Goal: Check status: Check status

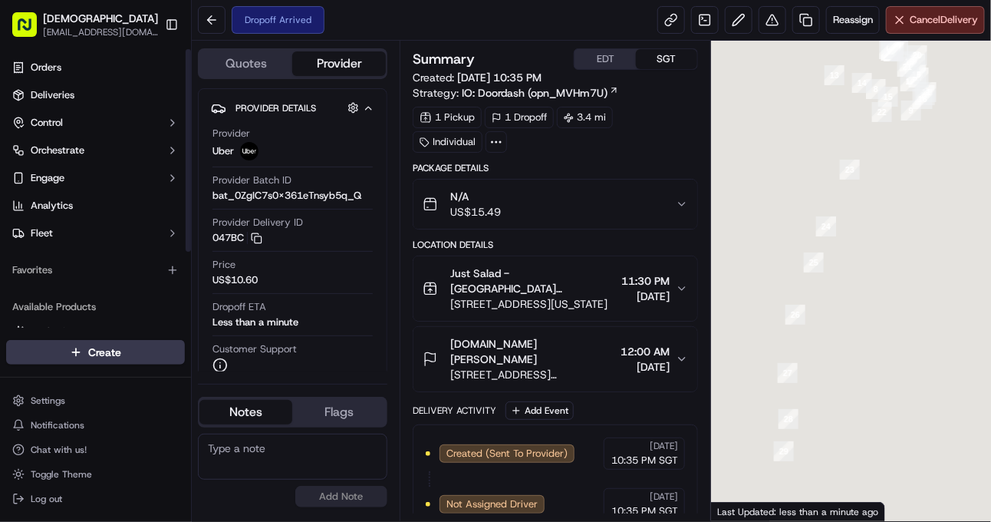
click at [259, 507] on div "No results found Add Note" at bounding box center [293, 471] width 190 height 74
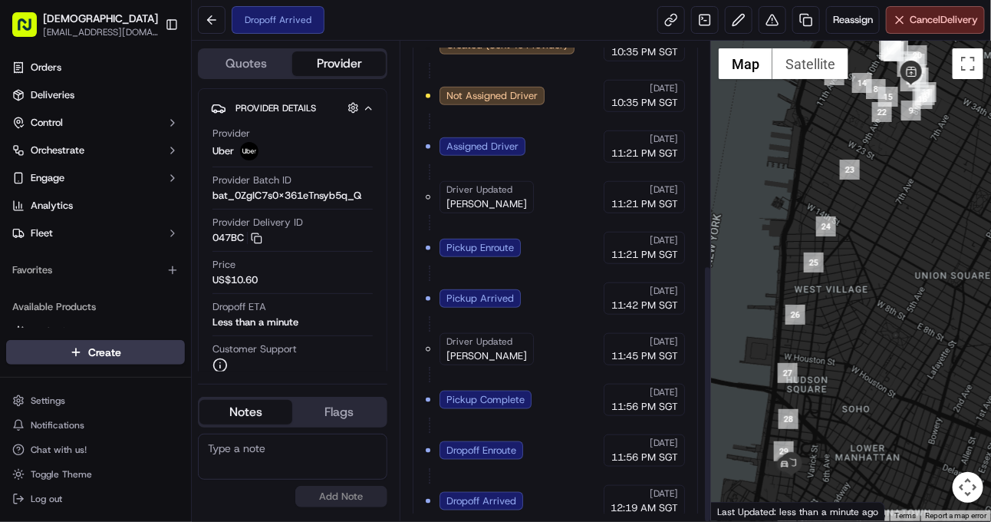
scroll to position [415, 0]
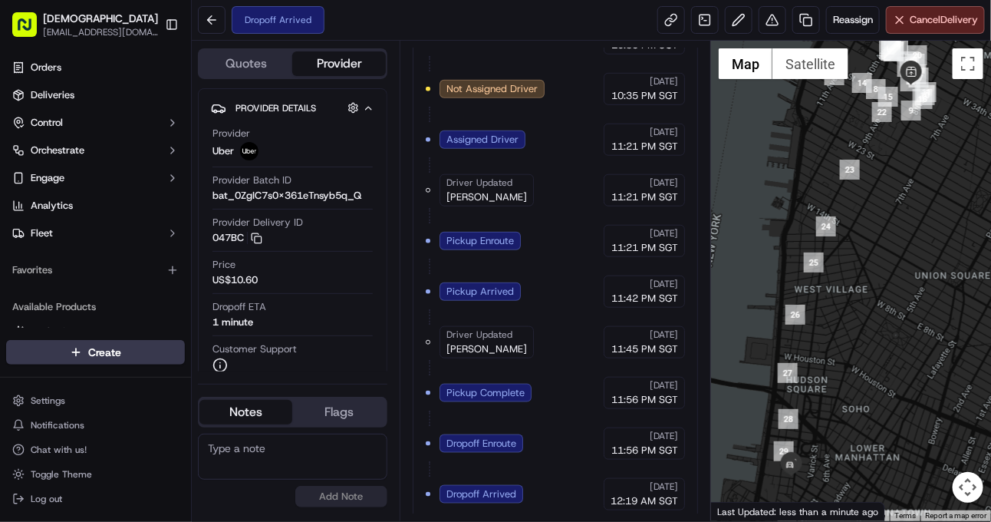
click at [489, 473] on div "Created (Sent To Provider) Uber 09/23/2025 10:35 PM SGT Not Assigned Driver Ube…" at bounding box center [555, 266] width 259 height 488
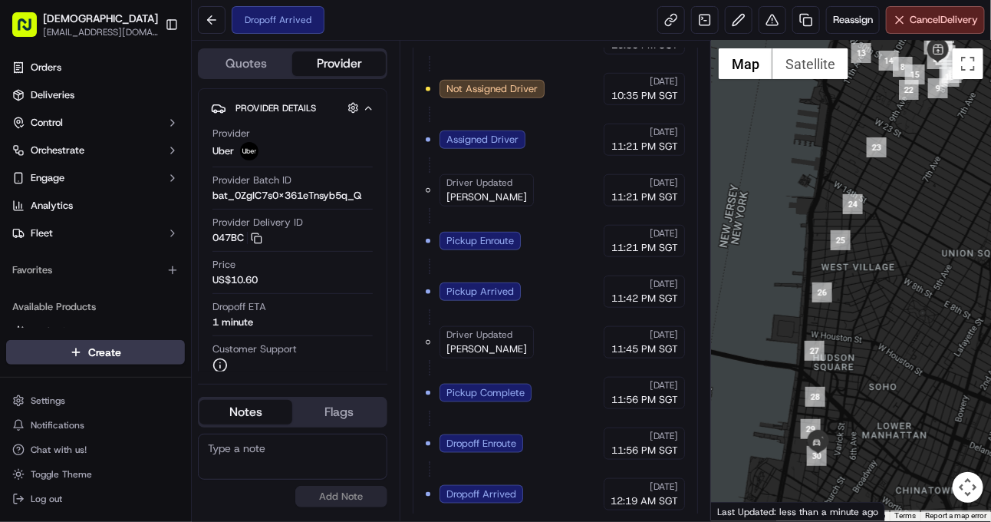
drag, startPoint x: 965, startPoint y: 148, endPoint x: 988, endPoint y: 129, distance: 30.6
click at [988, 129] on div at bounding box center [851, 281] width 280 height 480
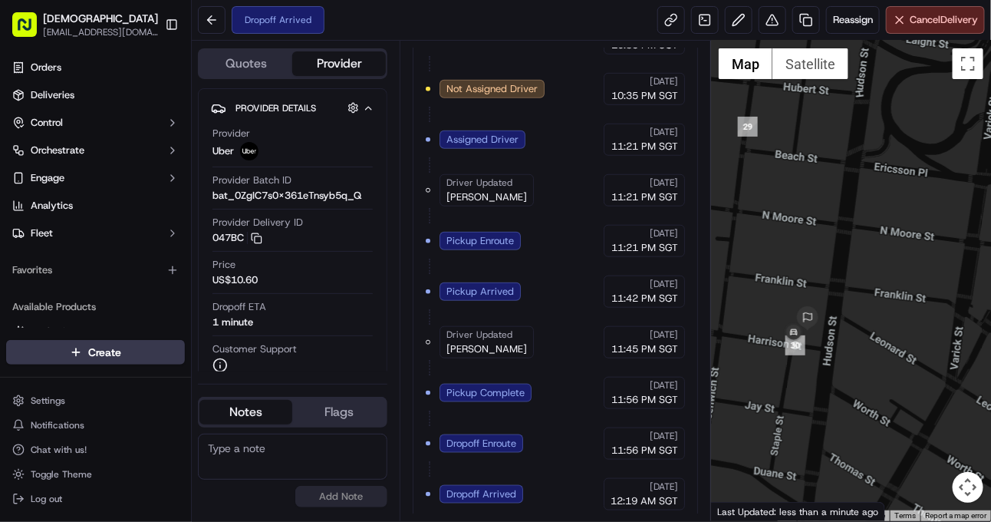
drag, startPoint x: 791, startPoint y: 420, endPoint x: 922, endPoint y: 381, distance: 136.0
click at [922, 381] on div at bounding box center [851, 281] width 280 height 480
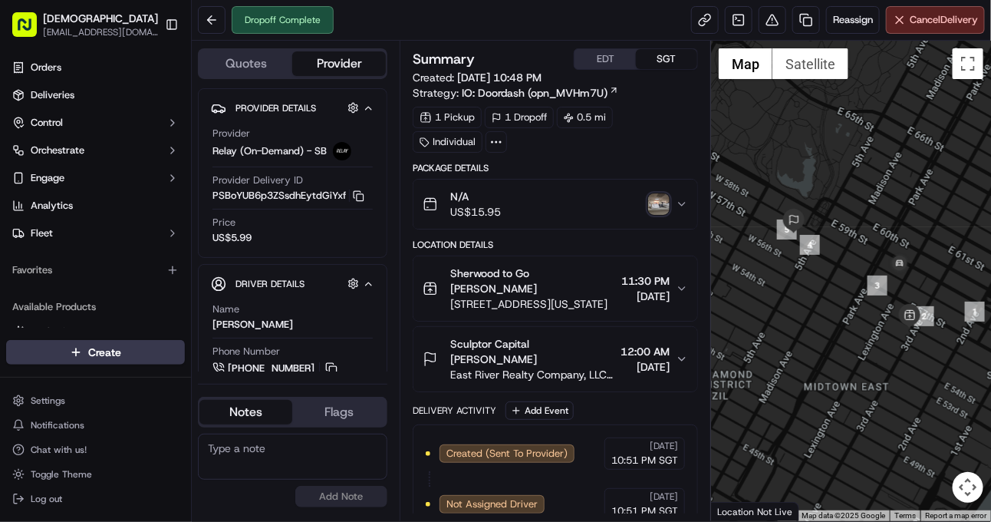
click at [660, 206] on img "button" at bounding box center [658, 203] width 21 height 21
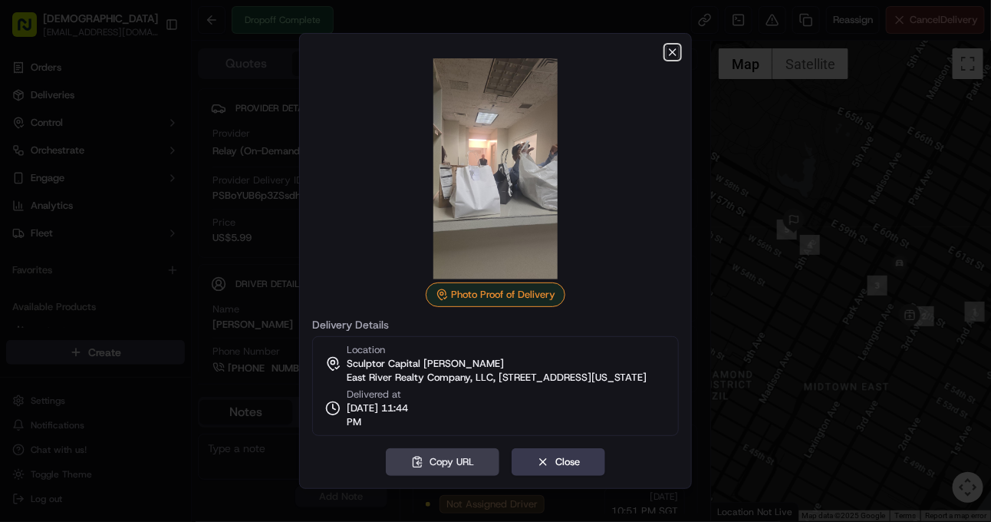
click at [668, 46] on icon "button" at bounding box center [673, 52] width 12 height 12
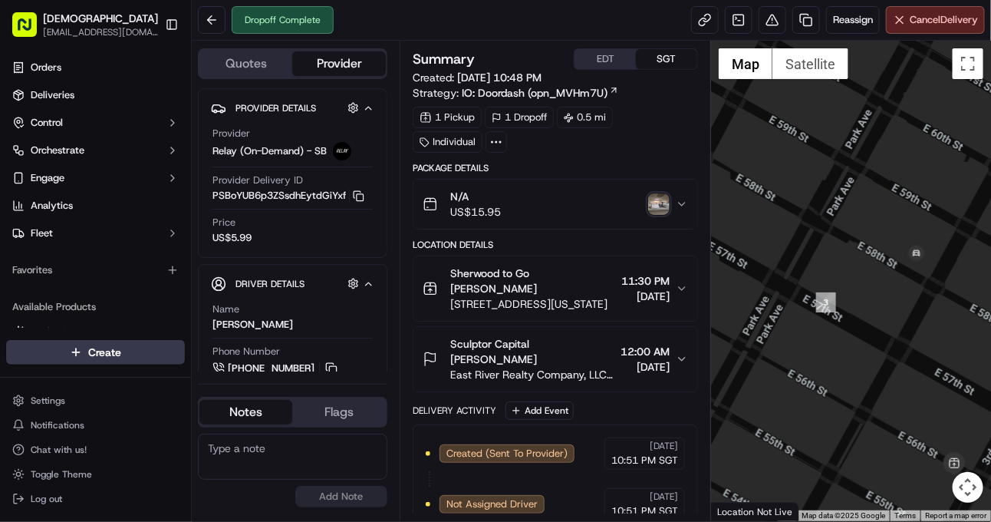
drag, startPoint x: 856, startPoint y: 304, endPoint x: 890, endPoint y: 351, distance: 58.3
click at [890, 351] on div at bounding box center [851, 281] width 280 height 480
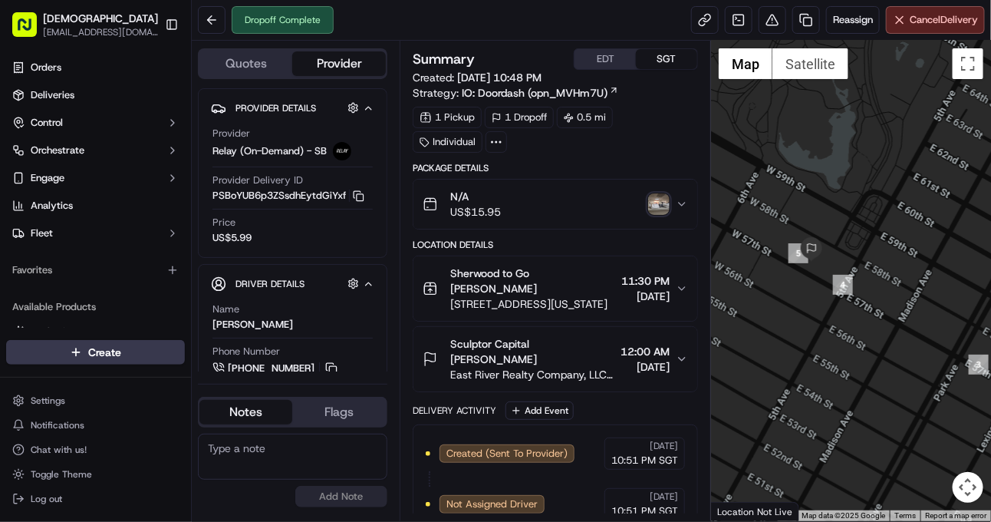
drag, startPoint x: 795, startPoint y: 346, endPoint x: 833, endPoint y: 370, distance: 45.1
click at [833, 370] on div at bounding box center [851, 281] width 280 height 480
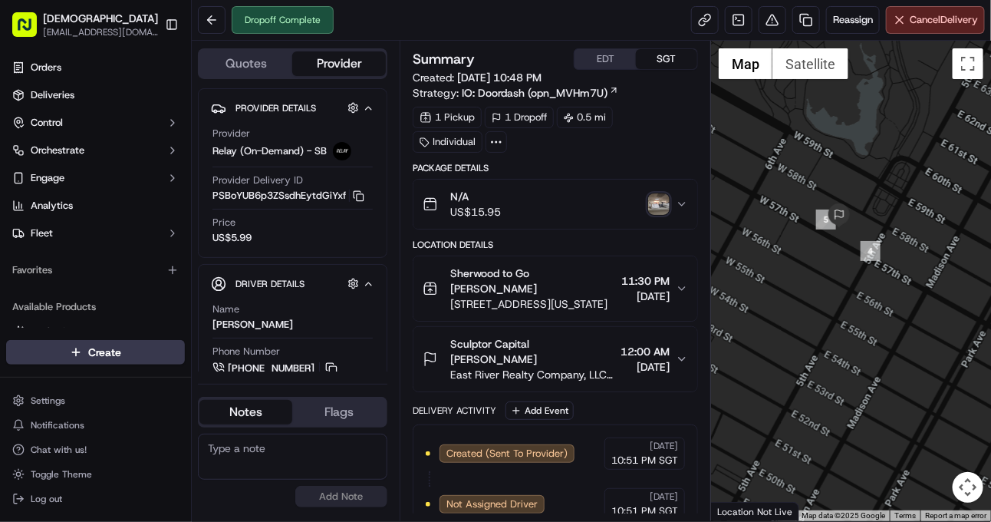
drag, startPoint x: 912, startPoint y: 374, endPoint x: 942, endPoint y: 338, distance: 46.8
click at [942, 338] on div at bounding box center [851, 281] width 280 height 480
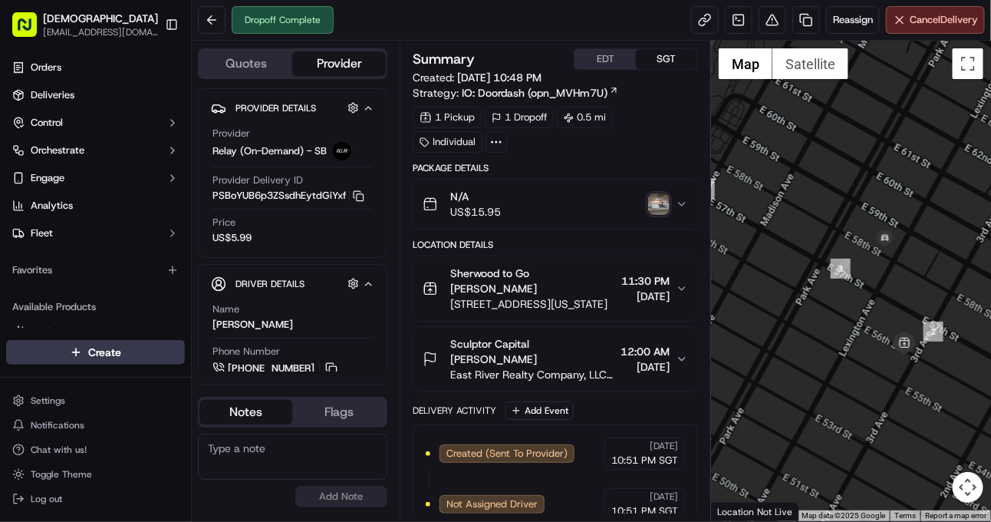
drag, startPoint x: 940, startPoint y: 385, endPoint x: 773, endPoint y: 323, distance: 178.5
click at [773, 323] on div at bounding box center [851, 281] width 280 height 480
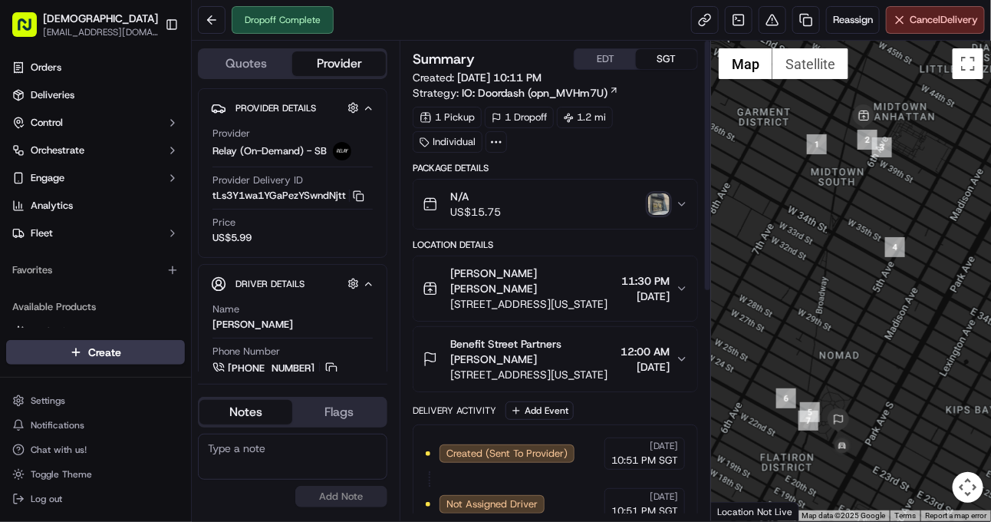
click at [653, 205] on img "button" at bounding box center [658, 203] width 21 height 21
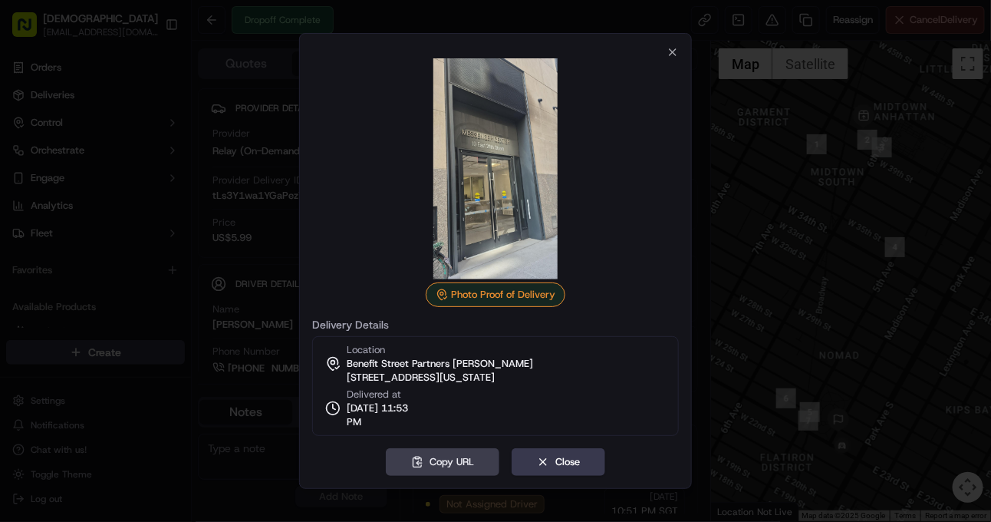
click at [358, 450] on div "Copy URL Close" at bounding box center [495, 462] width 367 height 28
click at [458, 453] on button "Copy URL" at bounding box center [443, 462] width 114 height 28
